Goal: Obtain resource: Obtain resource

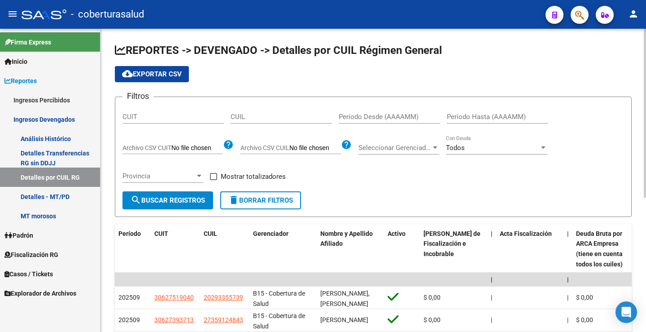
click at [167, 116] on input "CUIT" at bounding box center [173, 117] width 101 height 8
paste input "30-56358597-4"
type input "30-56358597-4"
click at [184, 201] on span "search Buscar Registros" at bounding box center [168, 200] width 75 height 8
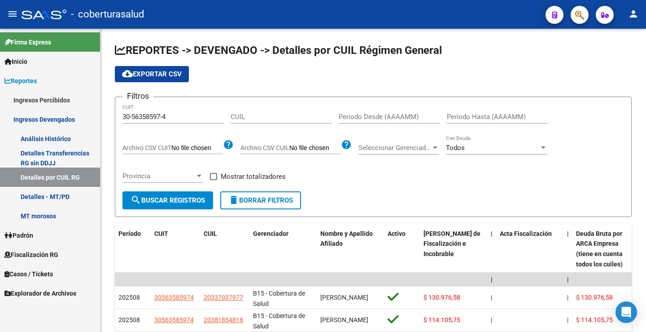
drag, startPoint x: 493, startPoint y: 26, endPoint x: 536, endPoint y: 18, distance: 43.7
click at [493, 26] on mat-toolbar "menu - coberturasalud person" at bounding box center [323, 14] width 646 height 29
click at [358, 117] on input "Período Desde (AAAAMM)" at bounding box center [389, 117] width 101 height 8
type input "202508"
click at [468, 118] on input "Período Hasta (AAAAMM)" at bounding box center [497, 117] width 101 height 8
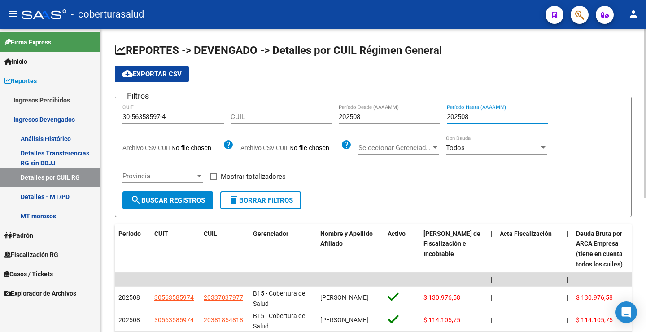
type input "202508"
click at [179, 201] on span "search Buscar Registros" at bounding box center [168, 200] width 75 height 8
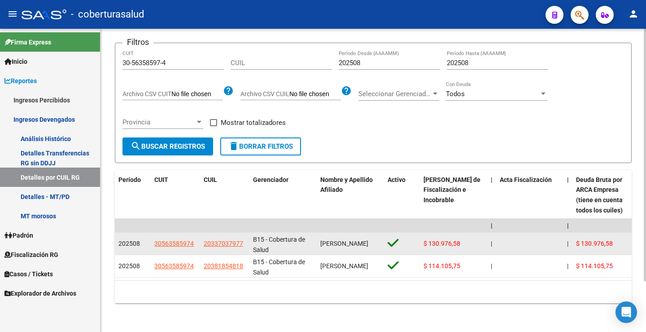
scroll to position [16, 0]
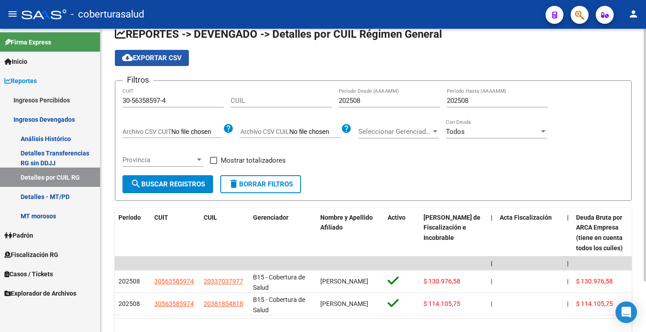
click at [167, 58] on span "cloud_download Exportar CSV" at bounding box center [152, 58] width 60 height 8
